Goal: Task Accomplishment & Management: Use online tool/utility

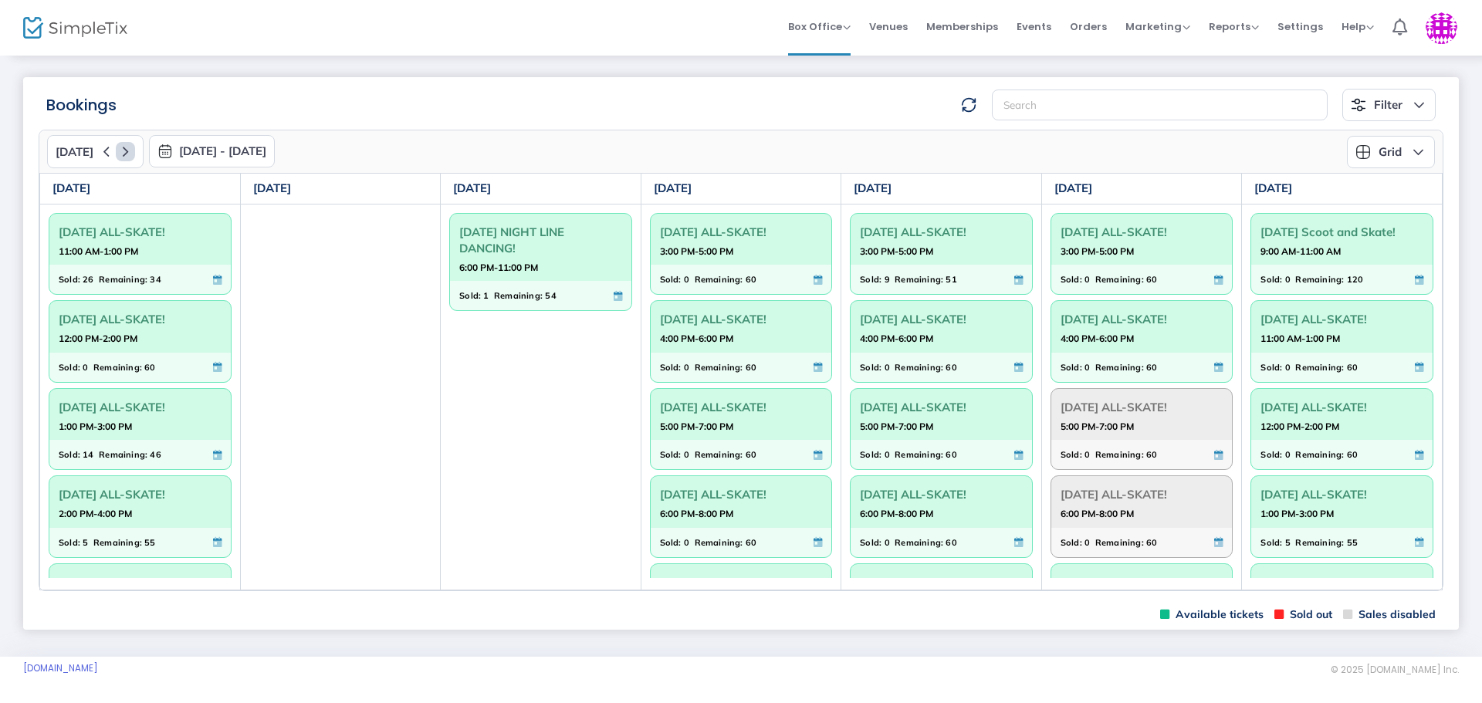
click at [126, 157] on icon at bounding box center [125, 151] width 19 height 19
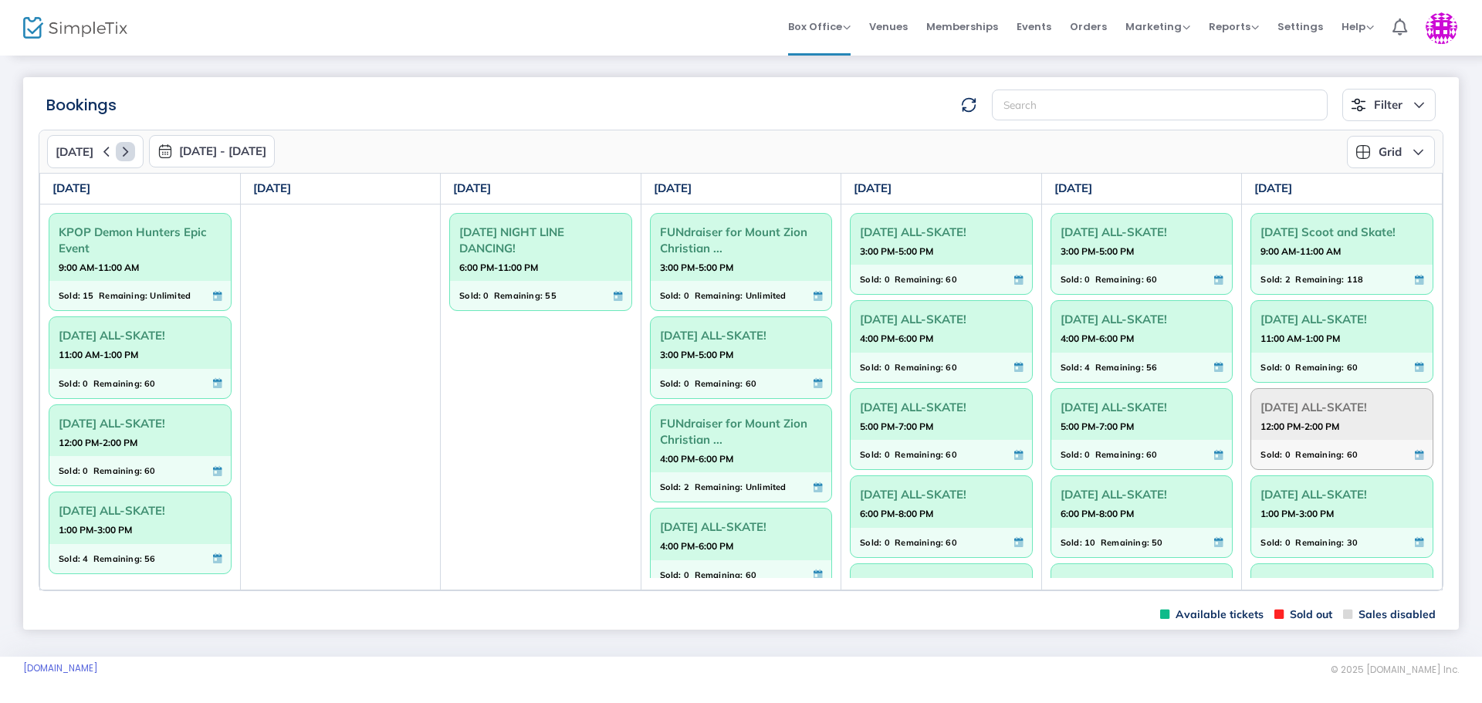
click at [126, 157] on icon at bounding box center [125, 151] width 19 height 19
click at [125, 157] on icon at bounding box center [125, 151] width 19 height 19
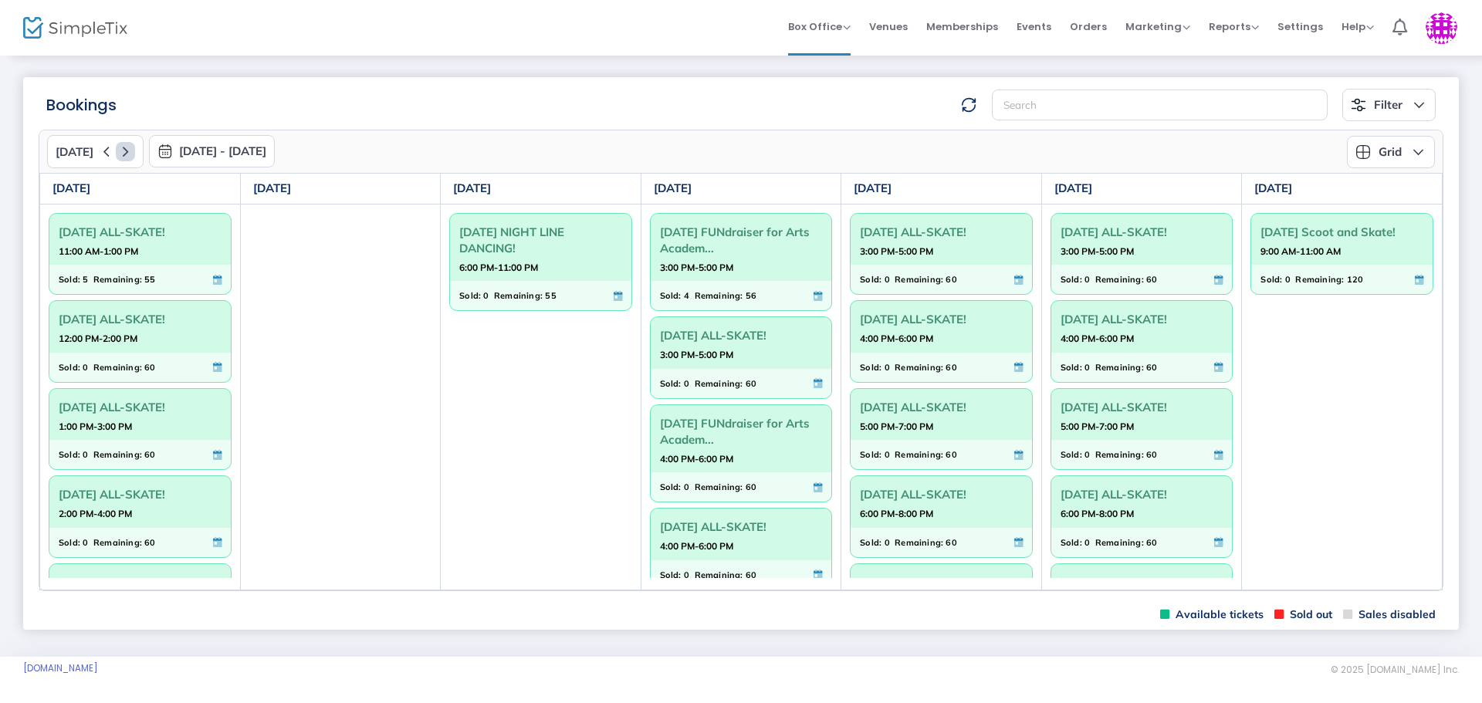
click at [125, 157] on icon at bounding box center [125, 151] width 19 height 19
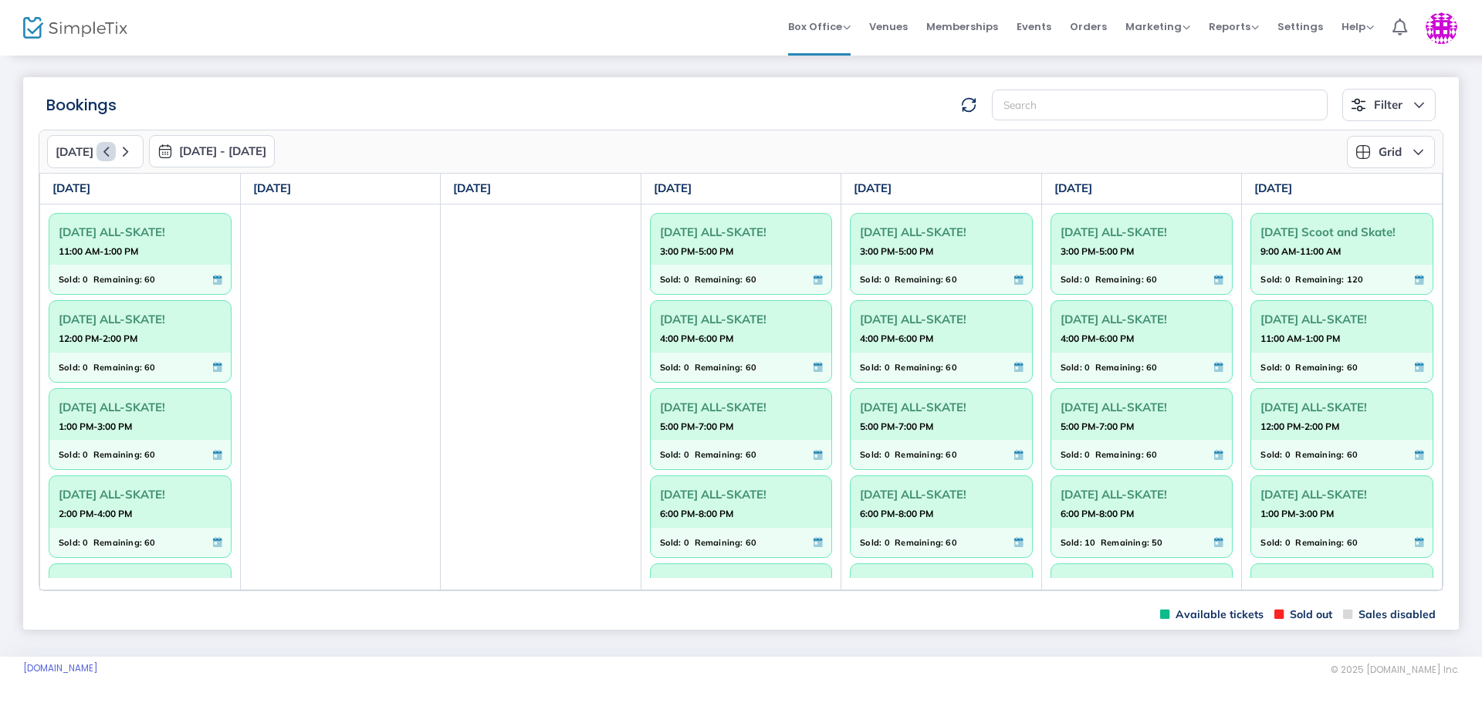
click at [110, 154] on icon at bounding box center [106, 151] width 19 height 19
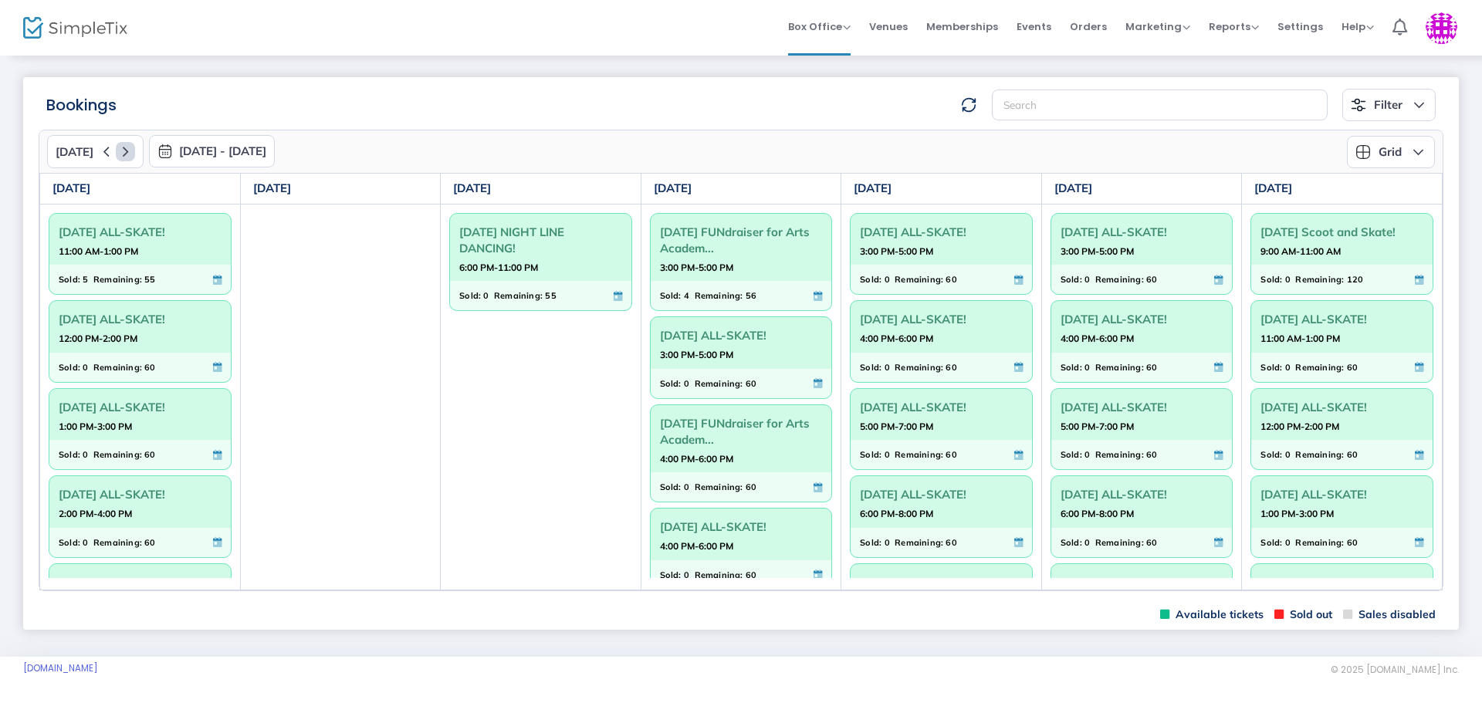
click at [120, 144] on icon at bounding box center [125, 151] width 19 height 19
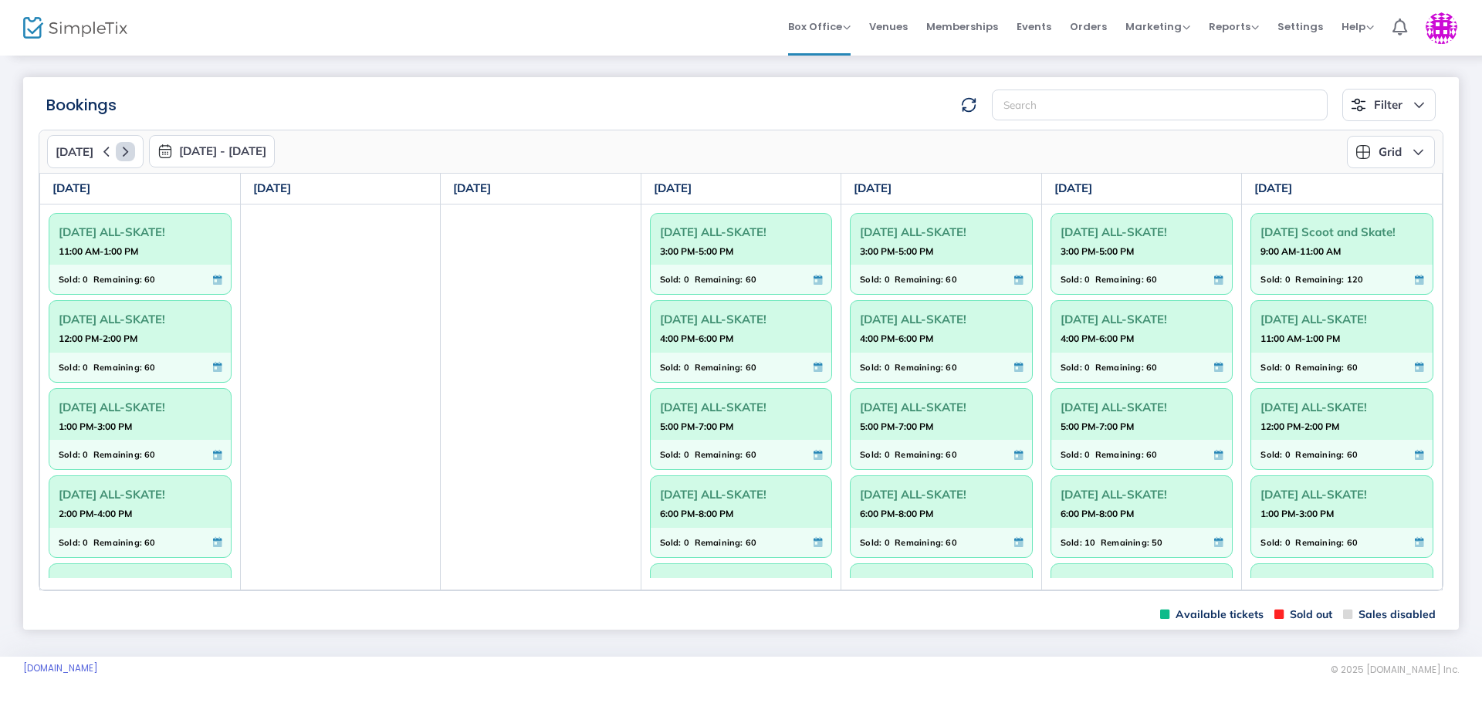
click at [120, 144] on icon at bounding box center [125, 151] width 19 height 19
click at [126, 155] on icon at bounding box center [125, 151] width 19 height 19
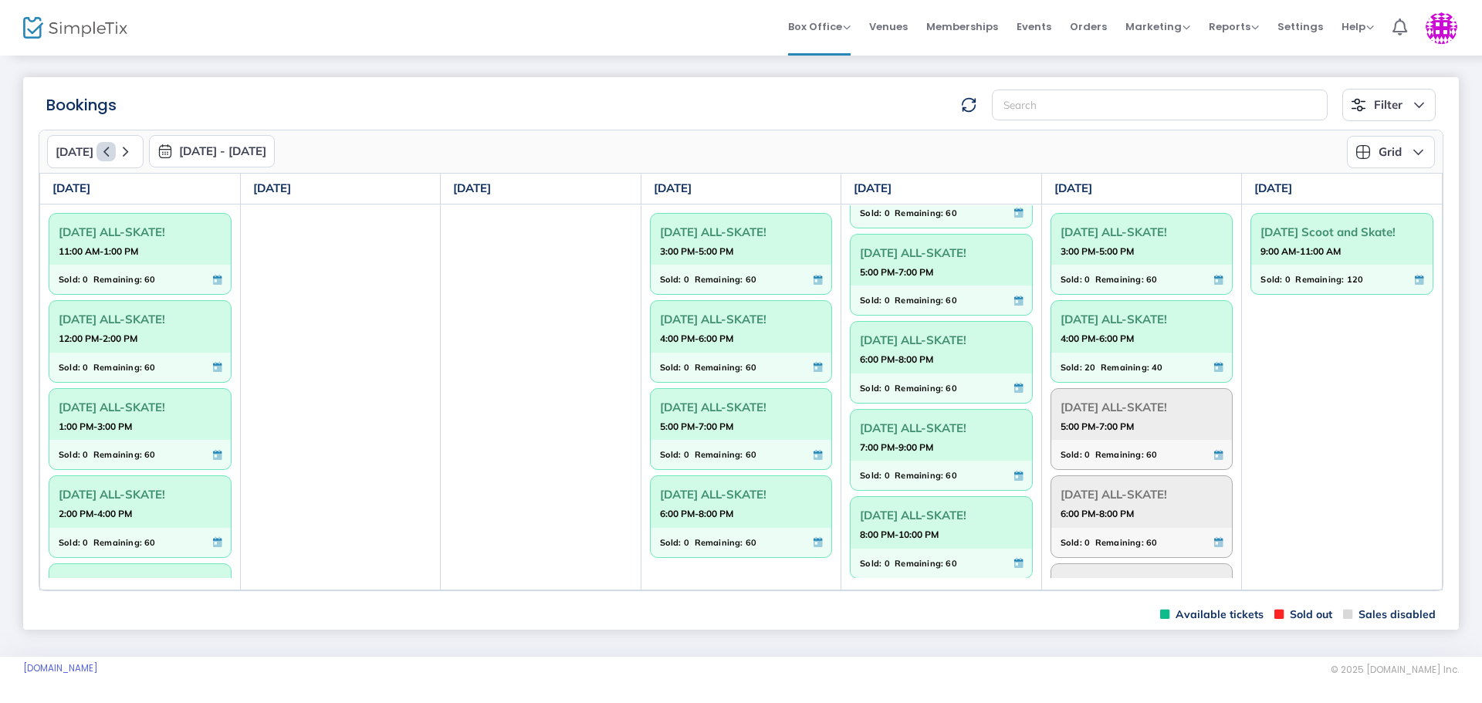
click at [98, 144] on icon at bounding box center [106, 151] width 19 height 19
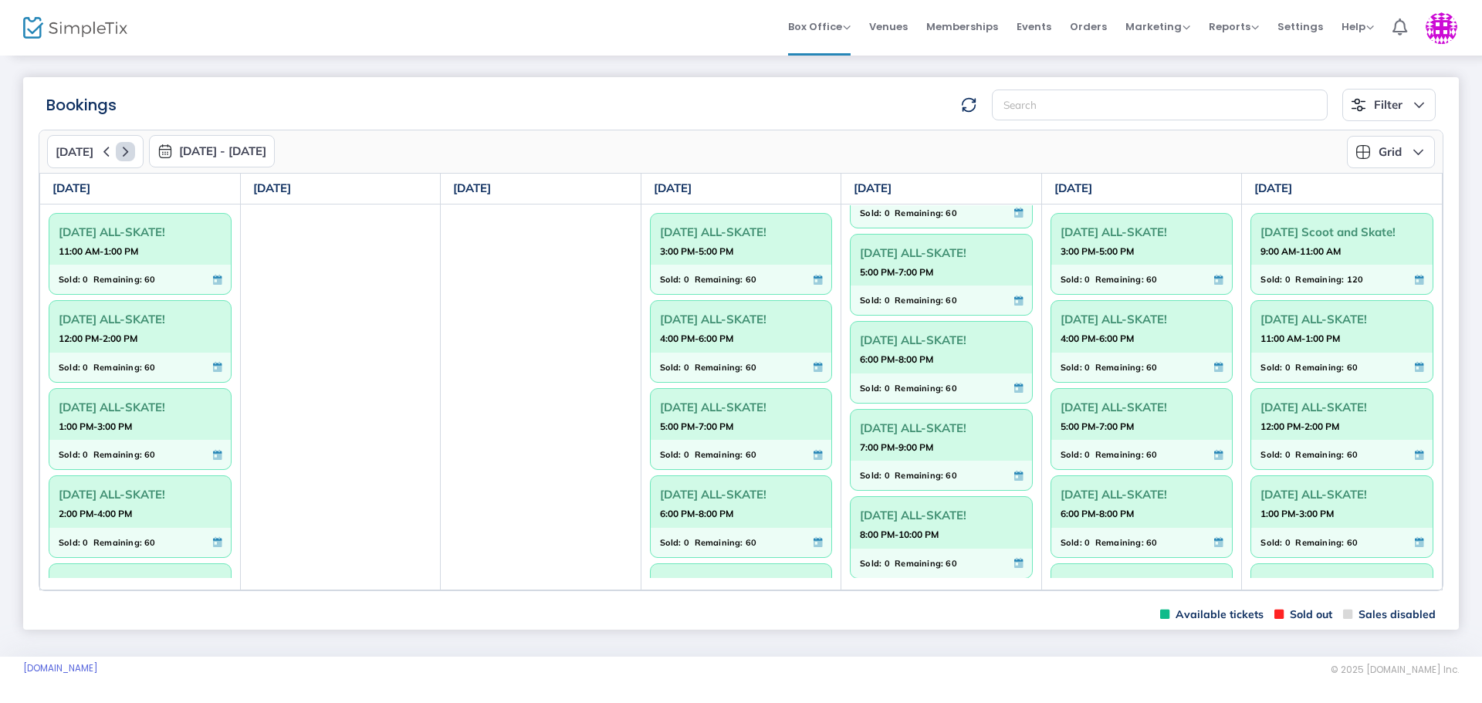
click at [117, 146] on icon at bounding box center [125, 151] width 19 height 19
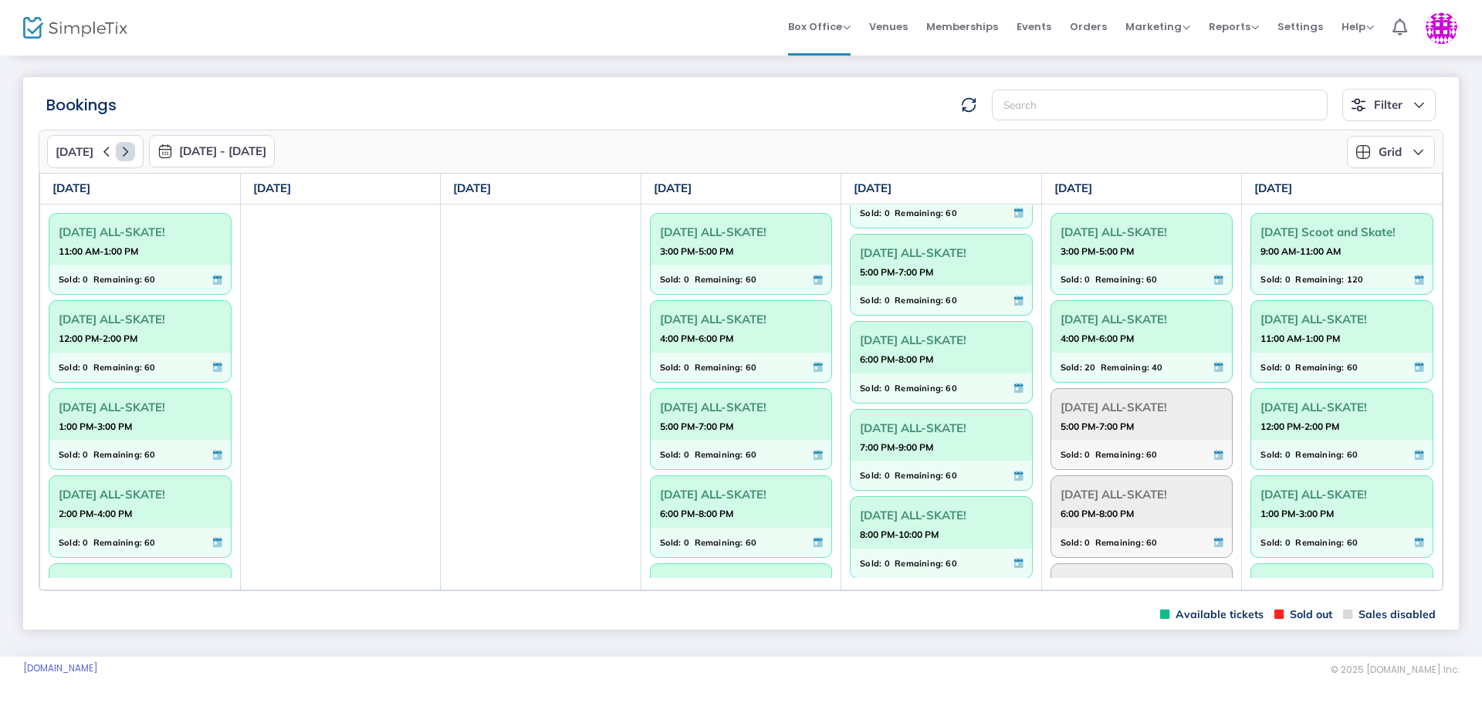
click at [117, 146] on icon at bounding box center [125, 151] width 19 height 19
click at [117, 150] on icon at bounding box center [125, 151] width 19 height 19
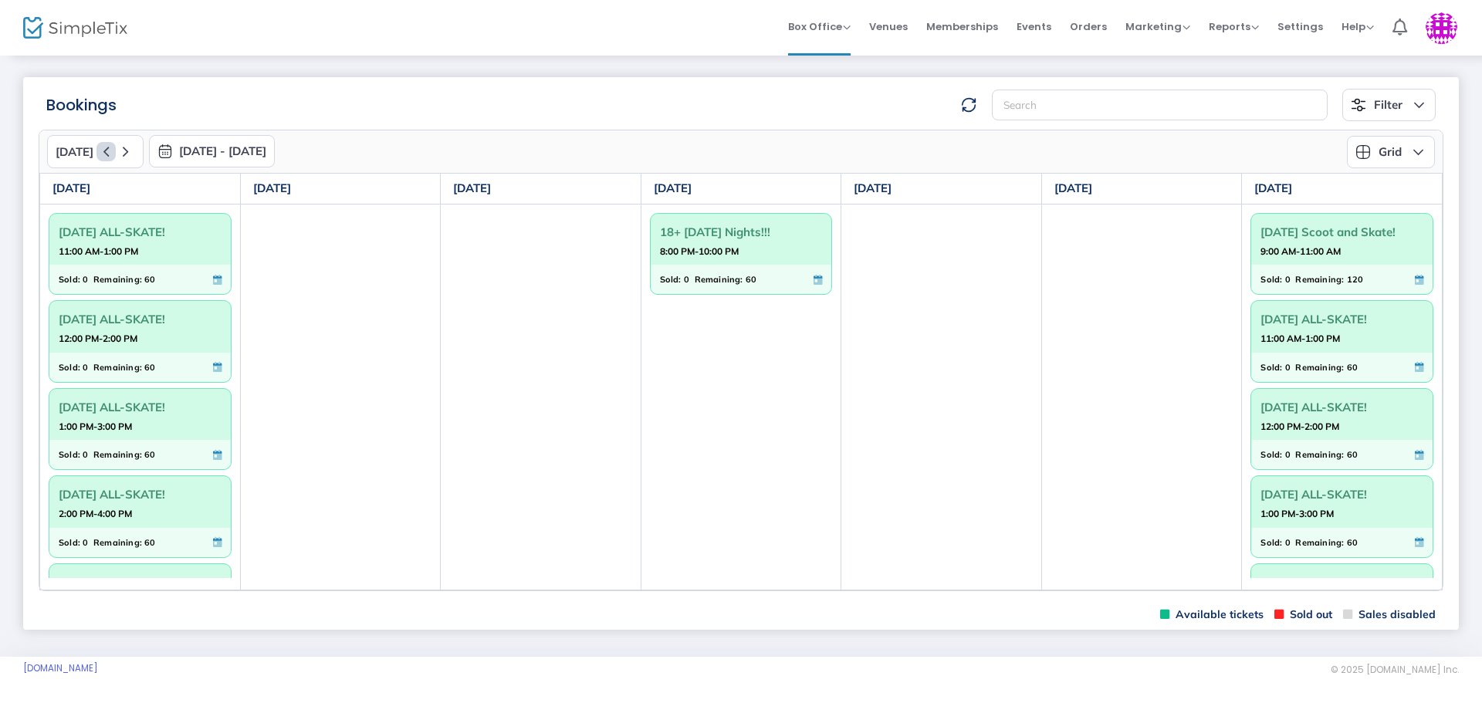
click at [103, 151] on icon at bounding box center [106, 151] width 19 height 19
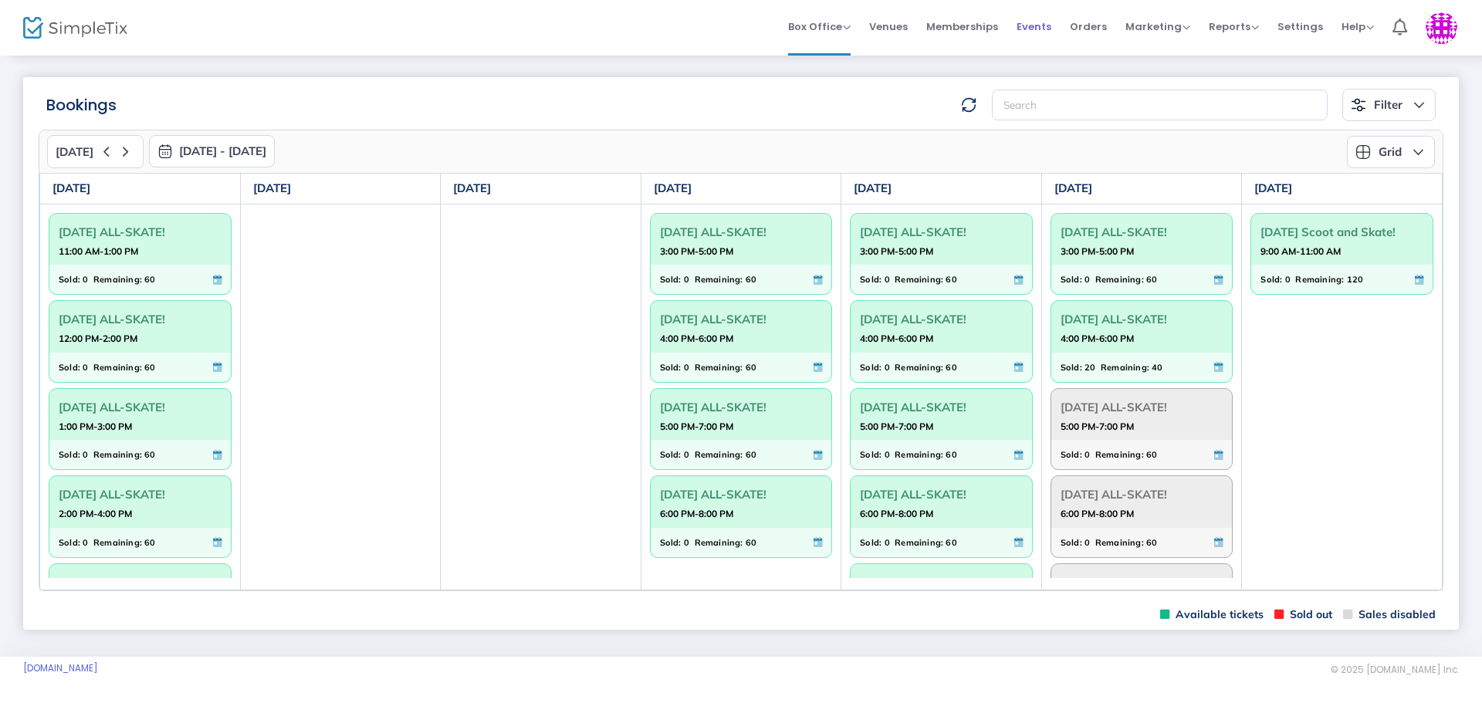
click at [1038, 23] on span "Events" at bounding box center [1034, 26] width 35 height 39
